Goal: Transaction & Acquisition: Purchase product/service

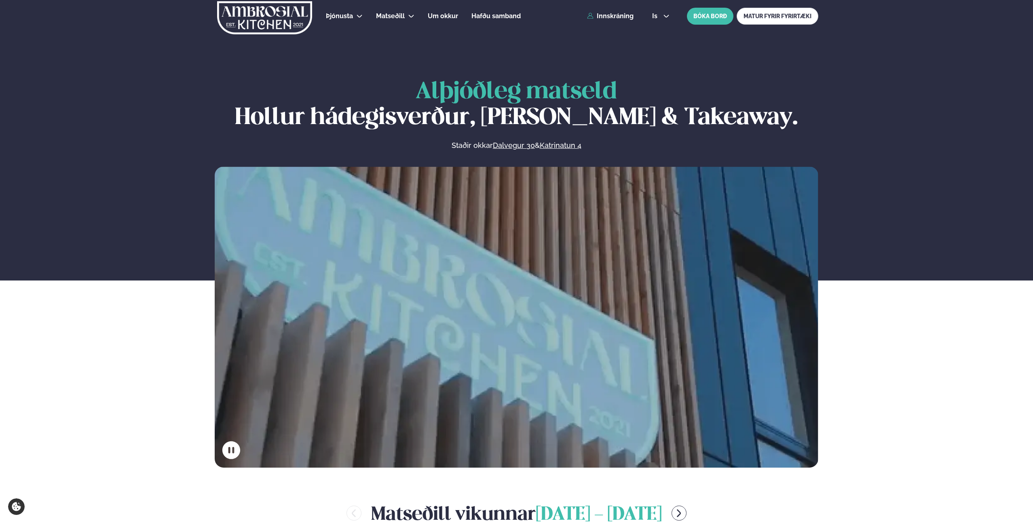
click at [605, 20] on div "Þjónusta Hádegismatur fyrir fyrirtæki Fyrirtækja veitingar Einkapartý Matseðill…" at bounding box center [516, 16] width 652 height 32
click at [615, 16] on link "Innskráning" at bounding box center [610, 16] width 47 height 7
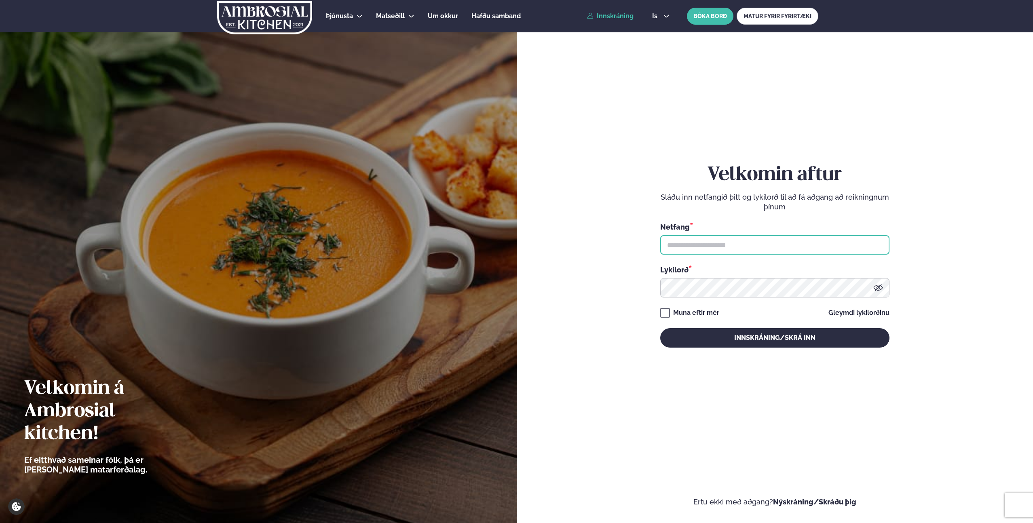
type input "**********"
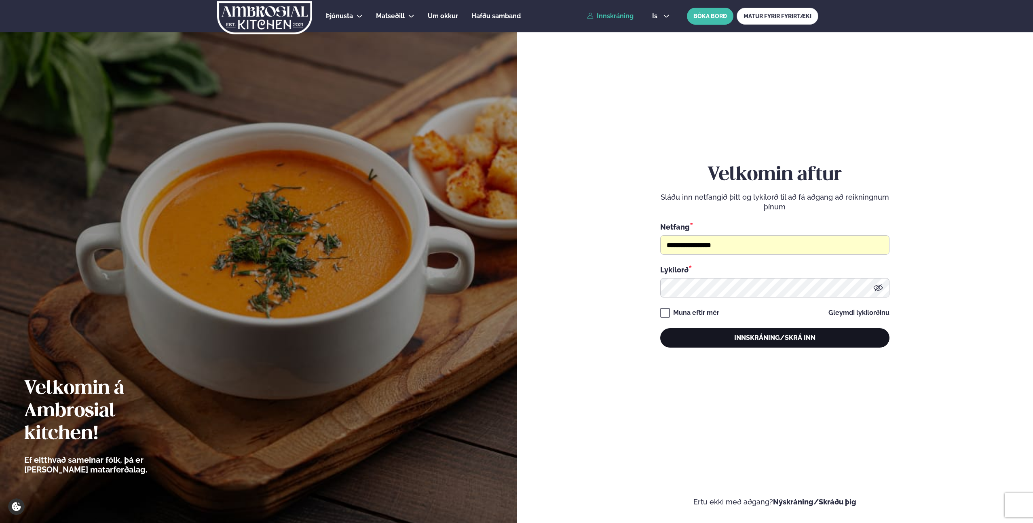
click at [721, 336] on button "Innskráning/Skrá inn" at bounding box center [774, 337] width 229 height 19
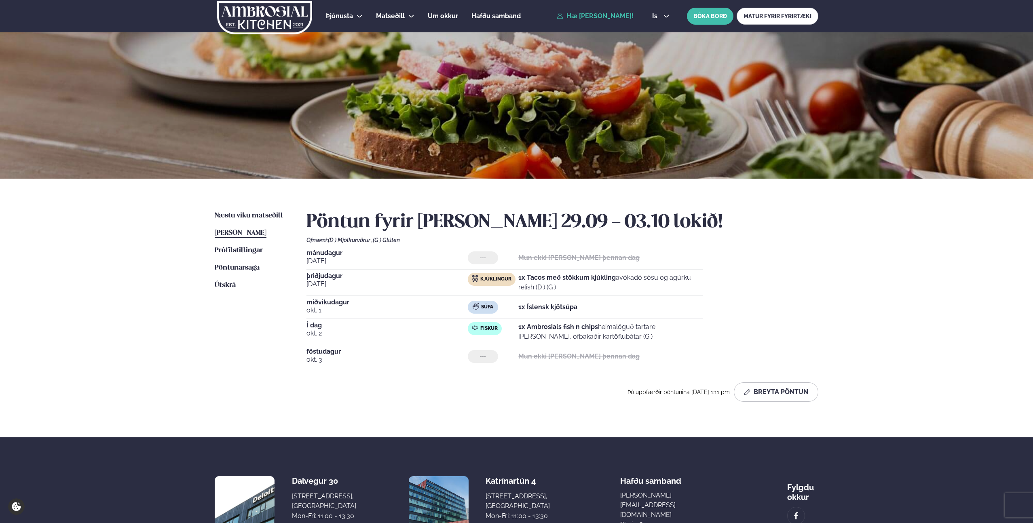
click at [318, 327] on span "Í dag" at bounding box center [387, 325] width 161 height 6
click at [114, 273] on div "Þjónusta Hádegismatur fyrir fyrirtæki Fyrirtækja veitingar Einkapartý Matseðill…" at bounding box center [516, 302] width 1033 height 605
click at [793, 283] on div "[DATE] --- Mun ekki [PERSON_NAME] þennan dag [DATE] Kjúklingur 1x Tacos með stö…" at bounding box center [563, 309] width 512 height 118
click at [253, 216] on span "Næstu viku matseðill" at bounding box center [249, 215] width 68 height 7
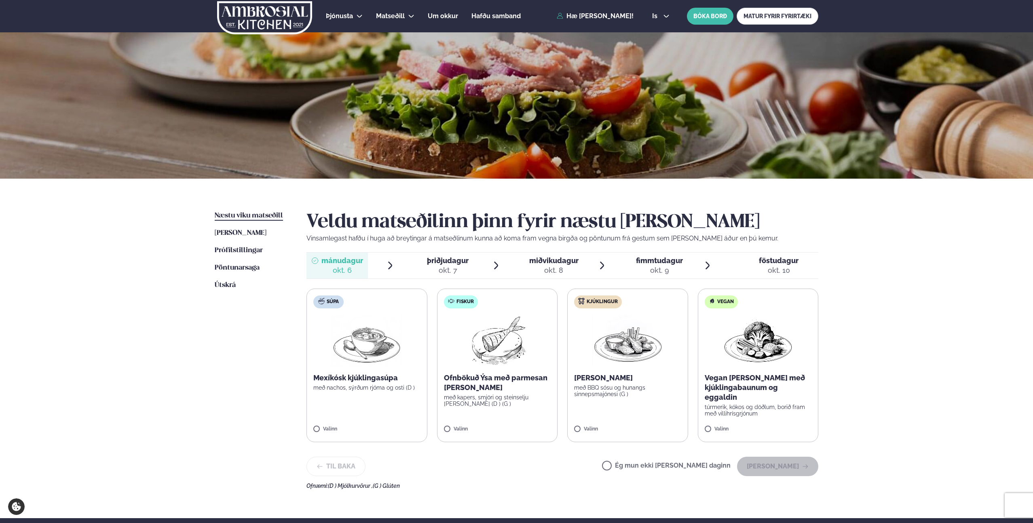
click at [659, 358] on img at bounding box center [627, 341] width 71 height 52
click at [448, 260] on span "þriðjudagur" at bounding box center [448, 260] width 42 height 8
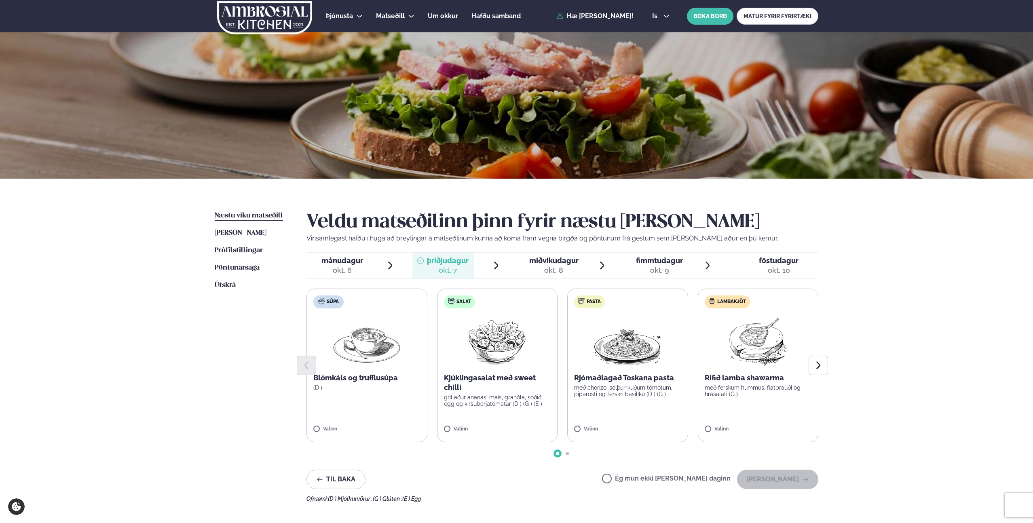
click at [332, 264] on span "mánudagur" at bounding box center [342, 260] width 42 height 8
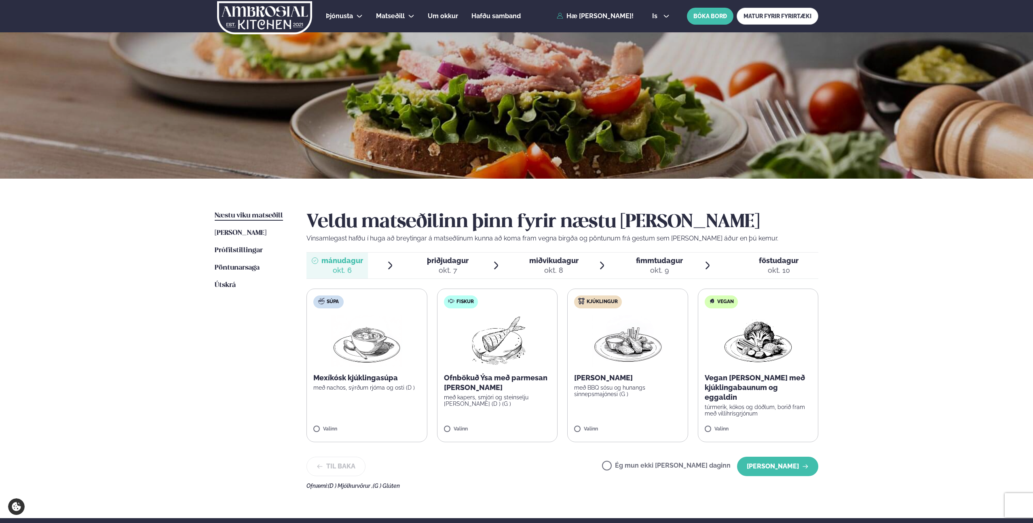
click at [451, 266] on div "okt. 7" at bounding box center [448, 271] width 42 height 10
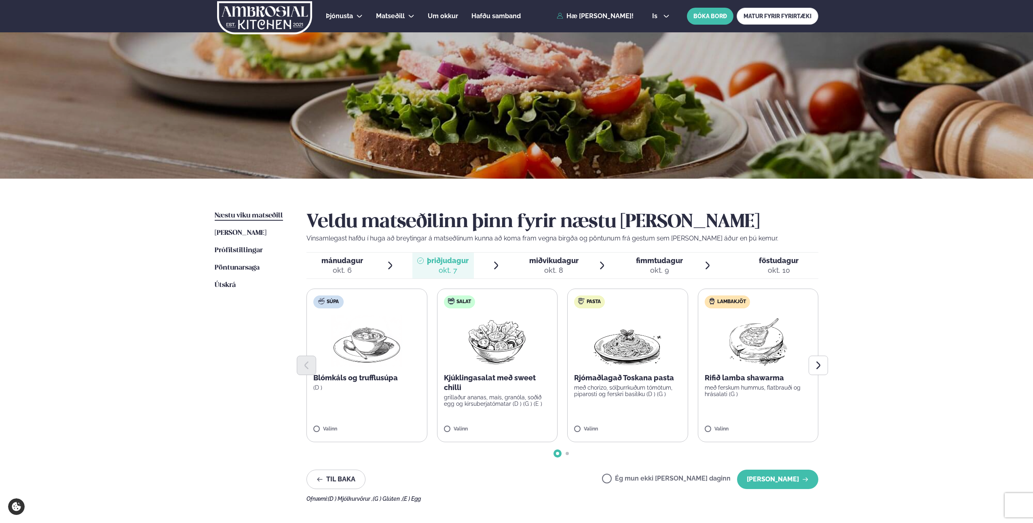
click at [543, 263] on span "miðvikudagur" at bounding box center [553, 260] width 49 height 8
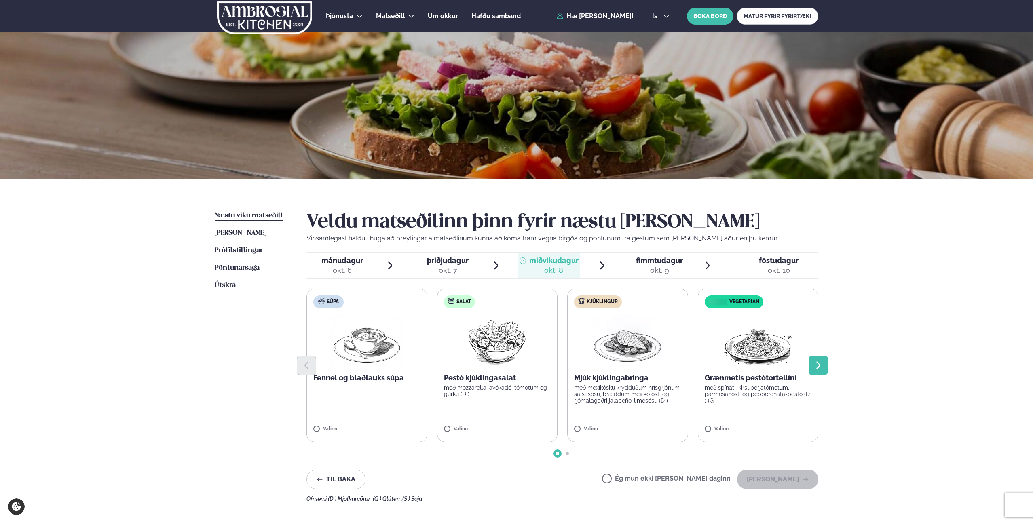
click at [817, 366] on icon "Next slide" at bounding box center [819, 366] width 10 height 10
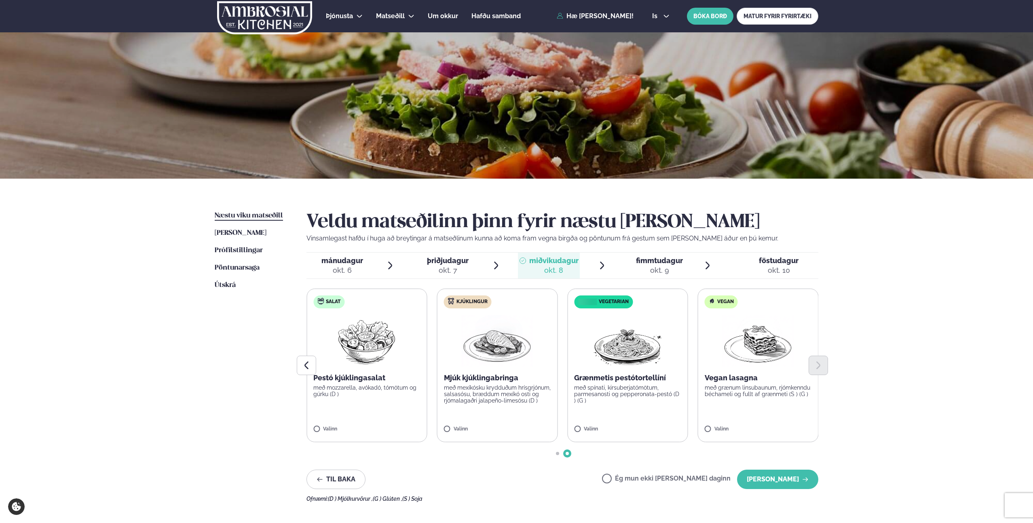
click at [663, 271] on div "okt. 9" at bounding box center [659, 271] width 47 height 10
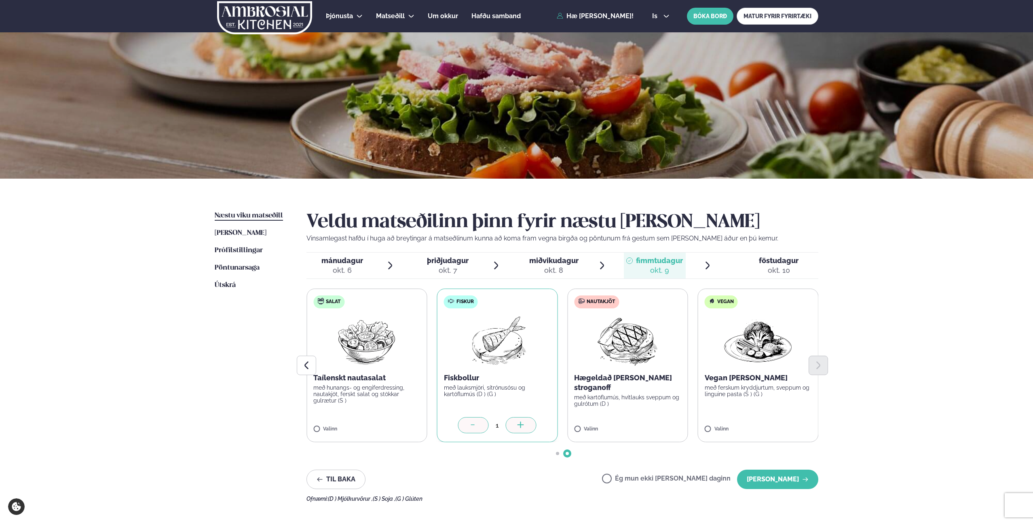
click at [545, 264] on span "miðvikudagur" at bounding box center [553, 260] width 49 height 8
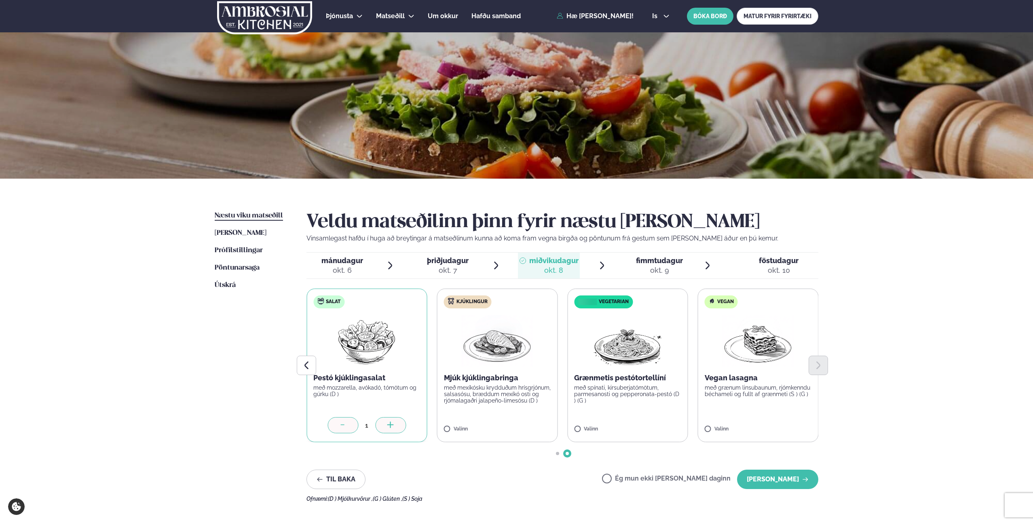
click at [429, 262] on span "þriðjudagur" at bounding box center [448, 260] width 42 height 8
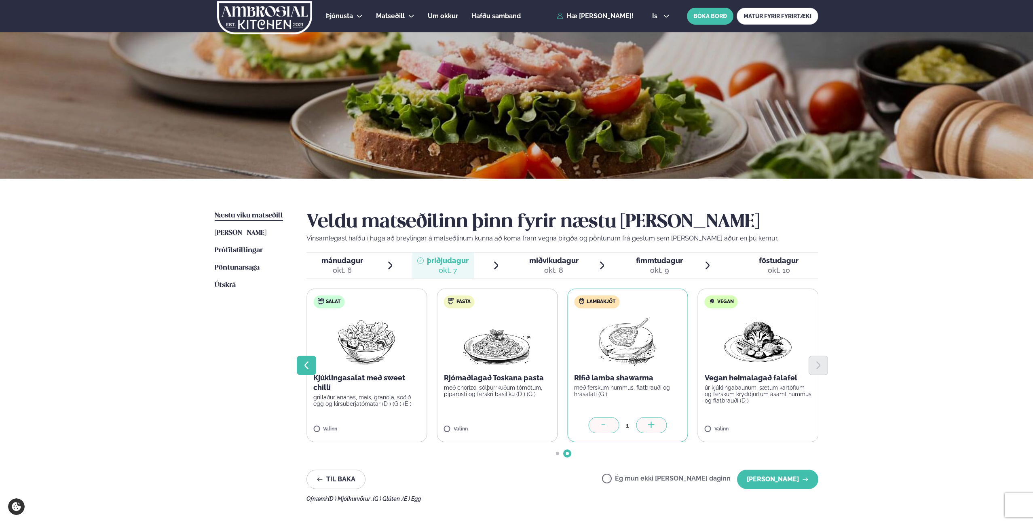
click at [304, 368] on icon "Previous slide" at bounding box center [307, 366] width 10 height 10
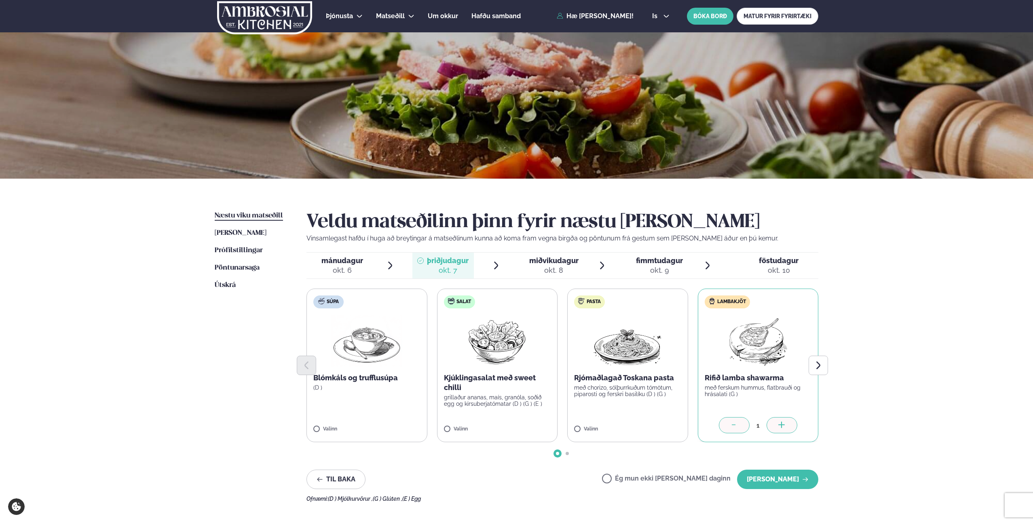
click at [534, 260] on span "miðvikudagur" at bounding box center [553, 260] width 49 height 8
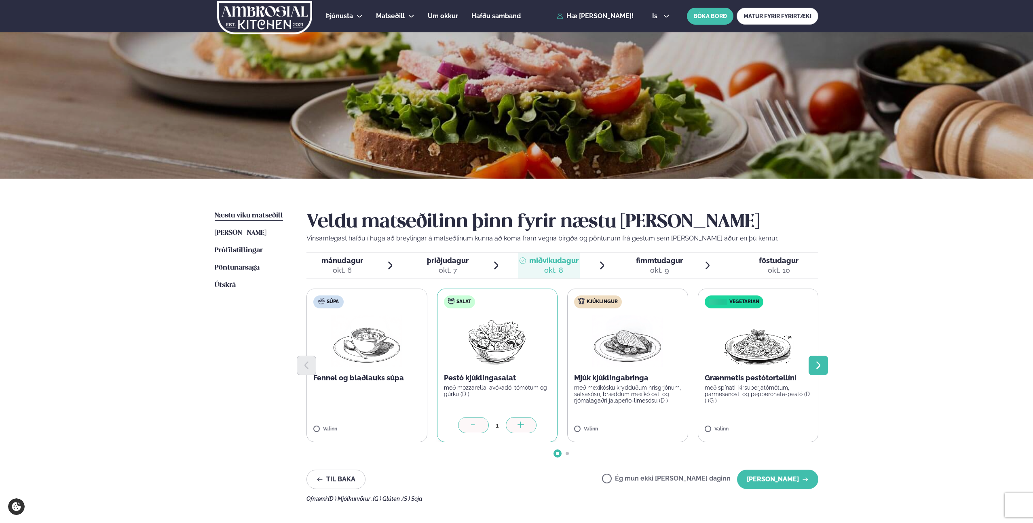
click at [821, 372] on button "Next slide" at bounding box center [818, 365] width 19 height 19
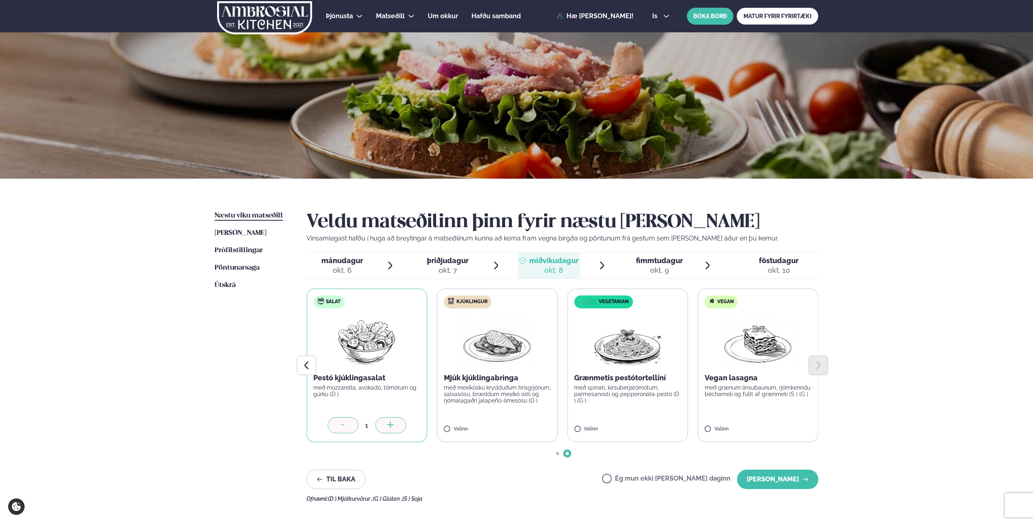
click at [661, 266] on div "okt. 9" at bounding box center [659, 271] width 47 height 10
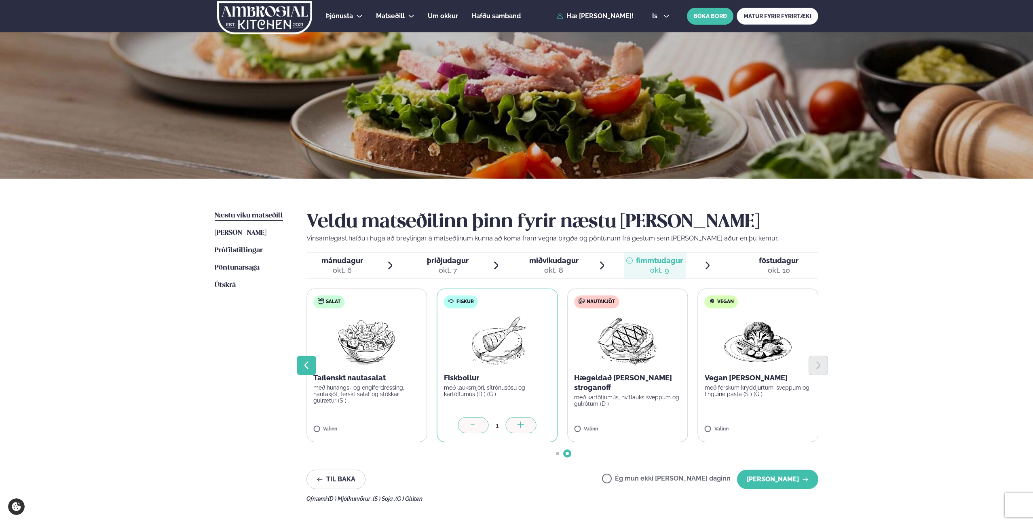
click at [303, 367] on icon "Previous slide" at bounding box center [307, 366] width 10 height 10
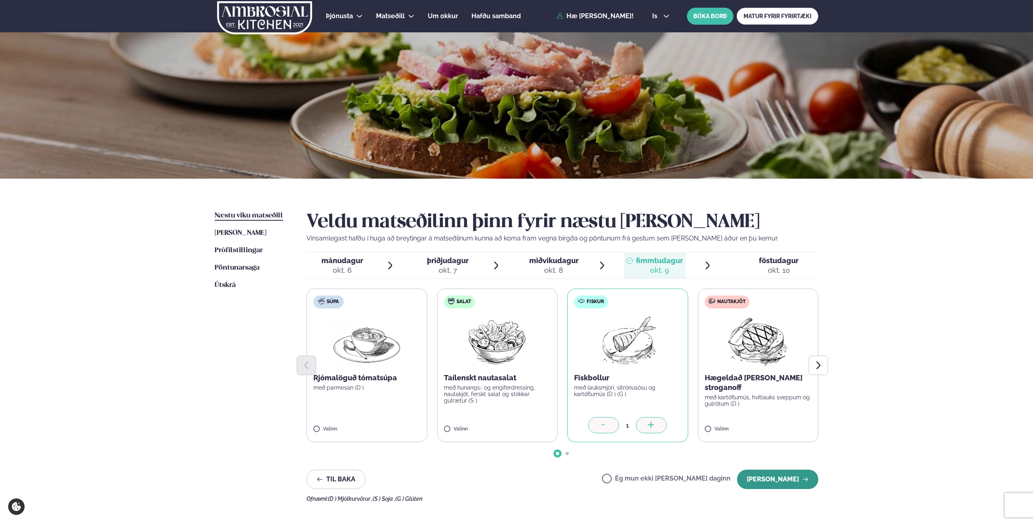
click at [801, 486] on button "[PERSON_NAME]" at bounding box center [777, 479] width 81 height 19
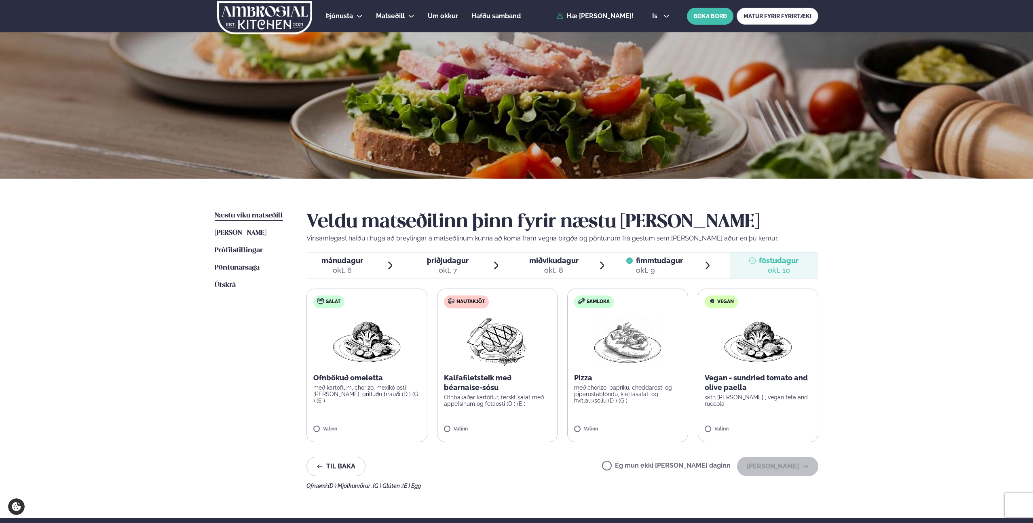
click at [638, 466] on label "Ég mun ekki [PERSON_NAME] daginn" at bounding box center [666, 467] width 129 height 8
click at [780, 466] on button "[PERSON_NAME]" at bounding box center [777, 466] width 81 height 19
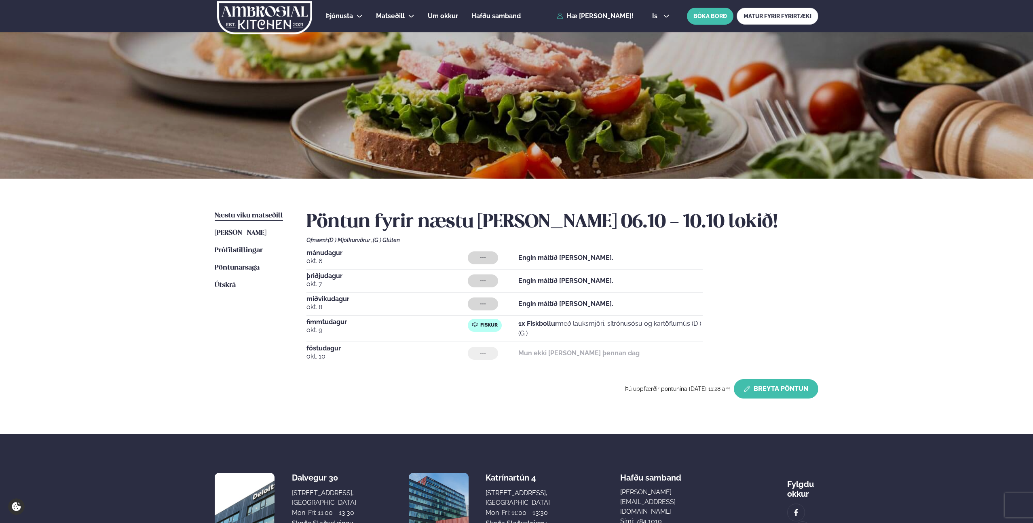
click at [784, 381] on button "Breyta Pöntun" at bounding box center [776, 388] width 85 height 19
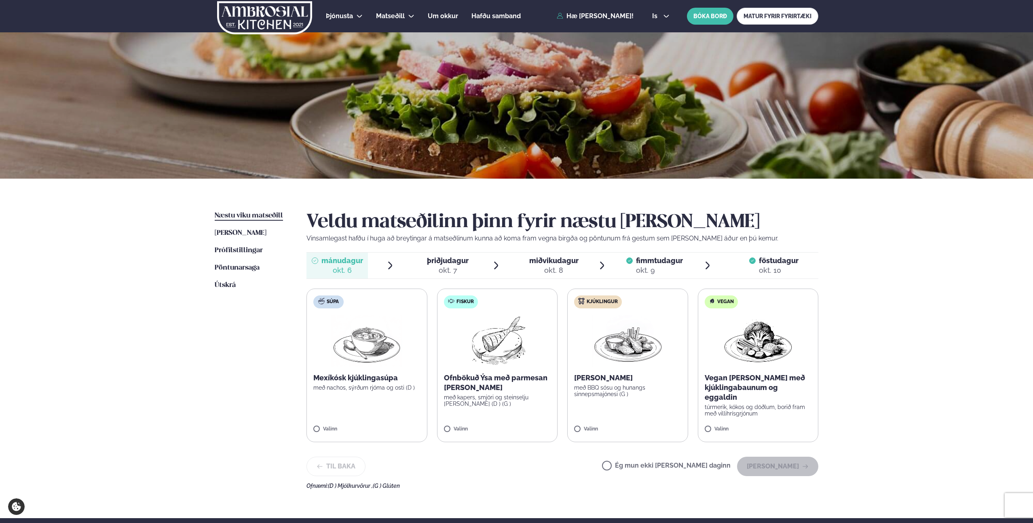
click at [326, 262] on span "mánudagur" at bounding box center [342, 260] width 42 height 8
click at [472, 263] on span "þriðjudagur þri. [DATE]" at bounding box center [442, 266] width 61 height 26
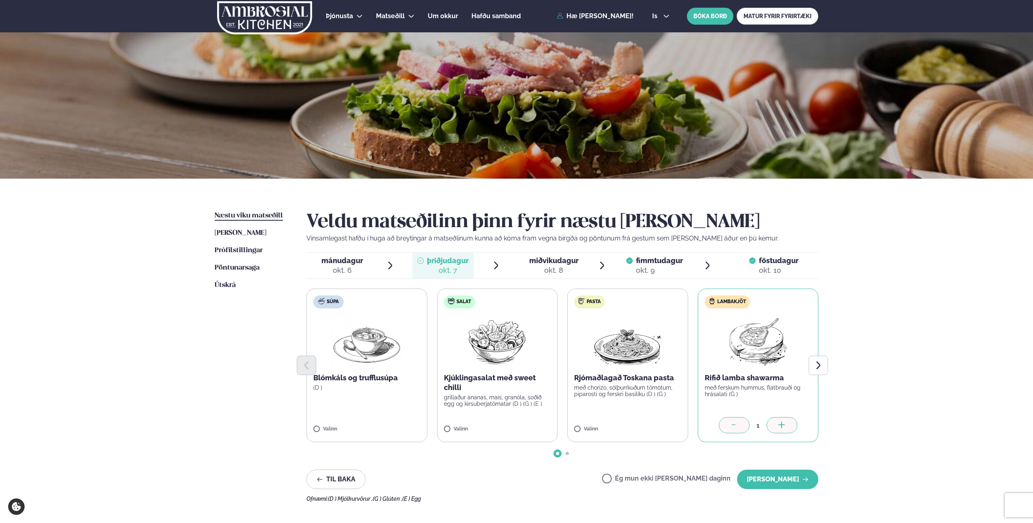
click at [555, 273] on div "okt. 8" at bounding box center [553, 271] width 49 height 10
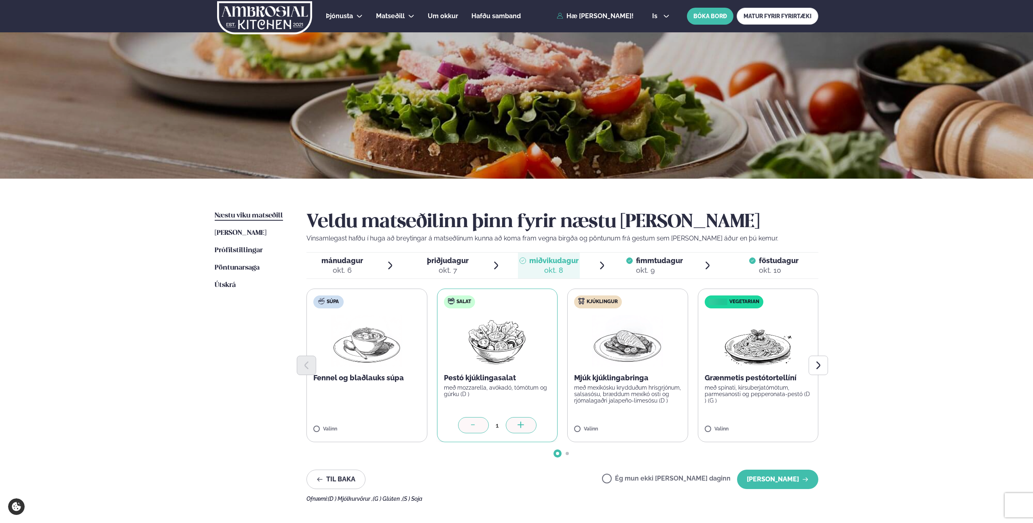
click at [664, 258] on span "fimmtudagur" at bounding box center [659, 260] width 47 height 8
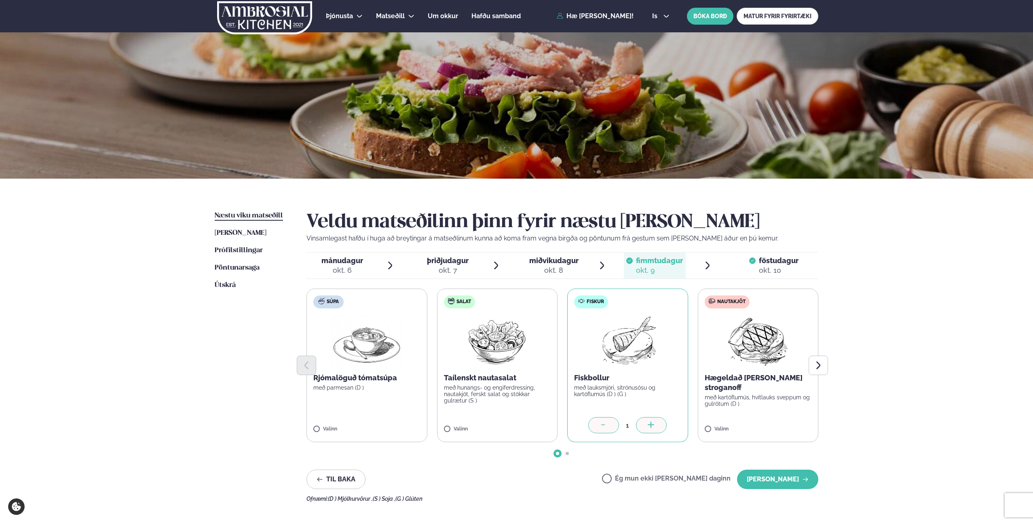
click at [762, 268] on div "okt. 10" at bounding box center [779, 271] width 40 height 10
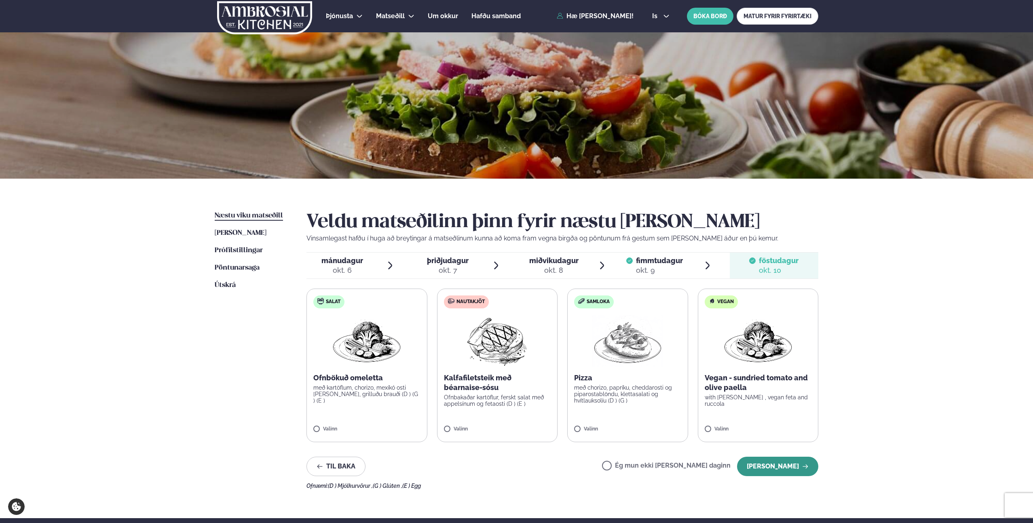
click at [768, 465] on button "[PERSON_NAME]" at bounding box center [777, 466] width 81 height 19
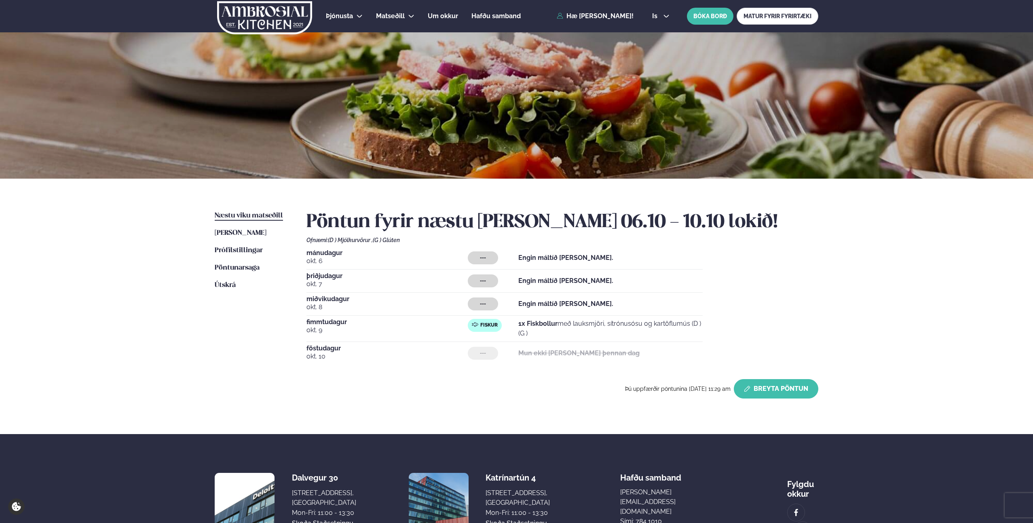
click at [783, 392] on button "Breyta Pöntun" at bounding box center [776, 388] width 85 height 19
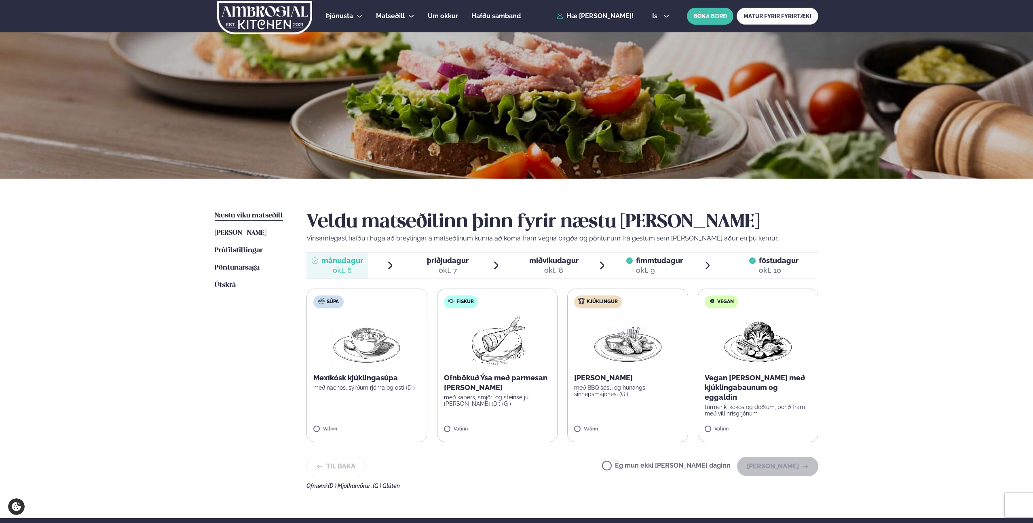
click at [633, 465] on label "Ég mun ekki [PERSON_NAME] daginn" at bounding box center [666, 467] width 129 height 8
click at [772, 465] on button "[PERSON_NAME]" at bounding box center [777, 466] width 81 height 19
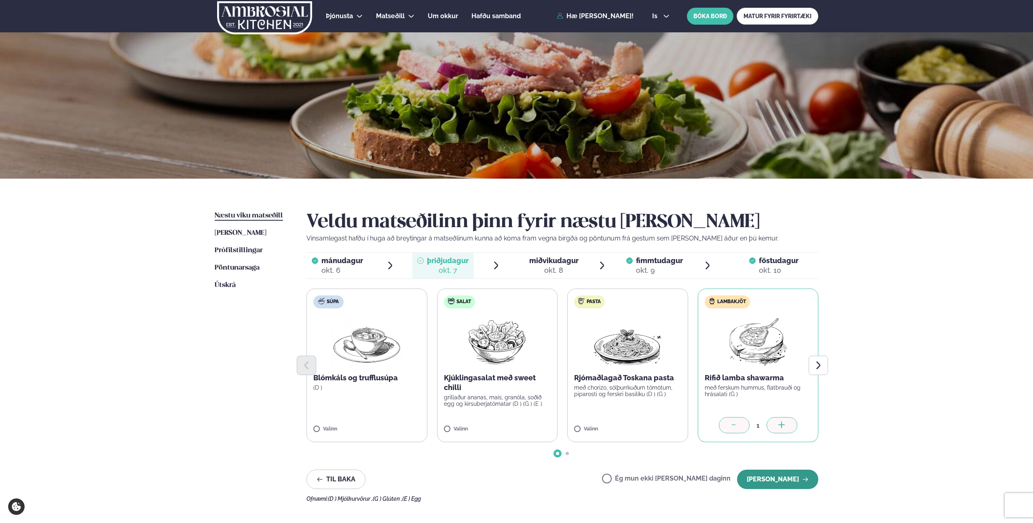
click at [776, 476] on button "[PERSON_NAME]" at bounding box center [777, 479] width 81 height 19
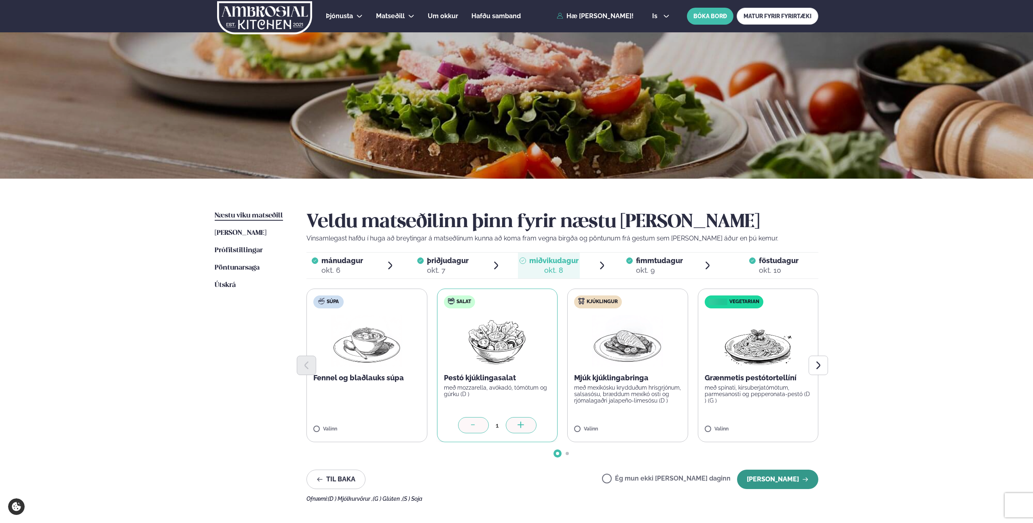
click at [800, 479] on button "[PERSON_NAME]" at bounding box center [777, 479] width 81 height 19
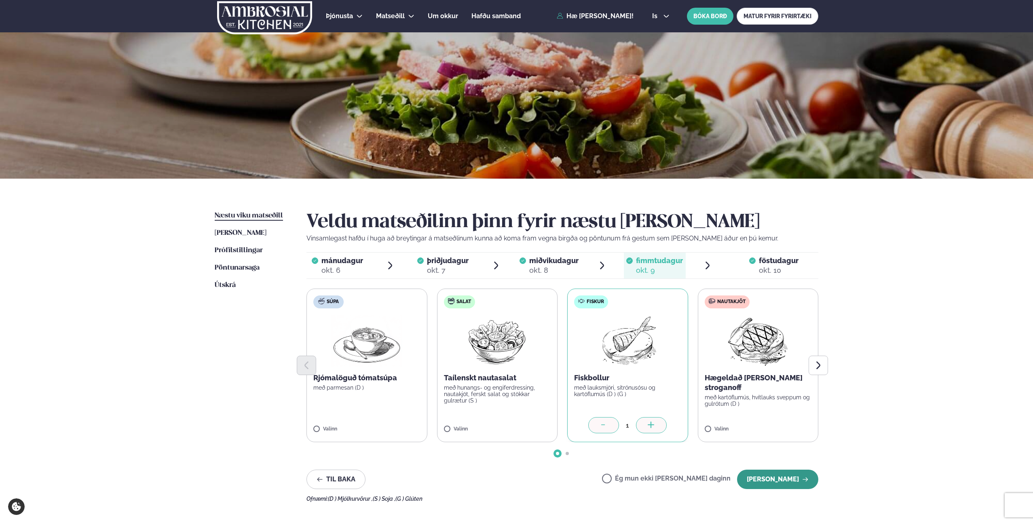
click at [795, 480] on button "[PERSON_NAME]" at bounding box center [777, 479] width 81 height 19
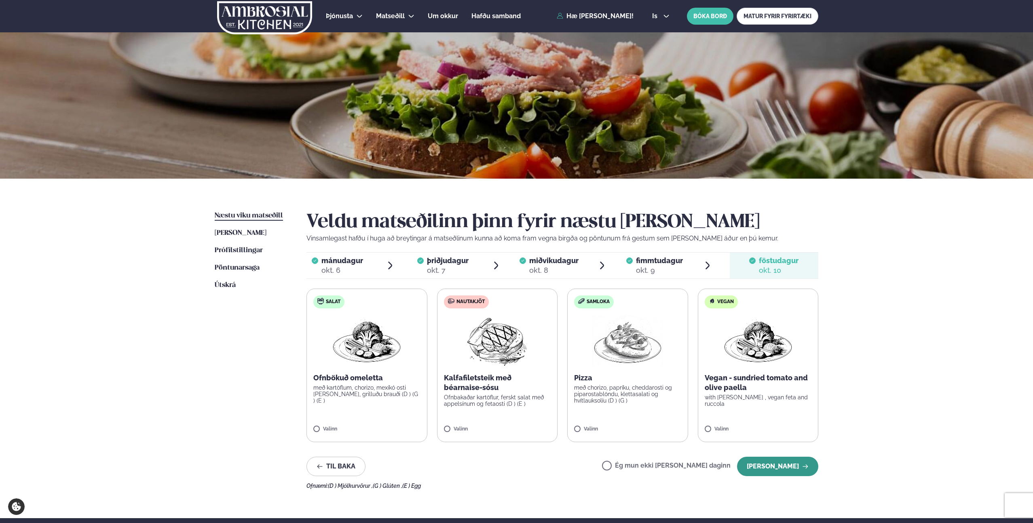
click at [783, 470] on button "[PERSON_NAME]" at bounding box center [777, 466] width 81 height 19
